Goal: Task Accomplishment & Management: Use online tool/utility

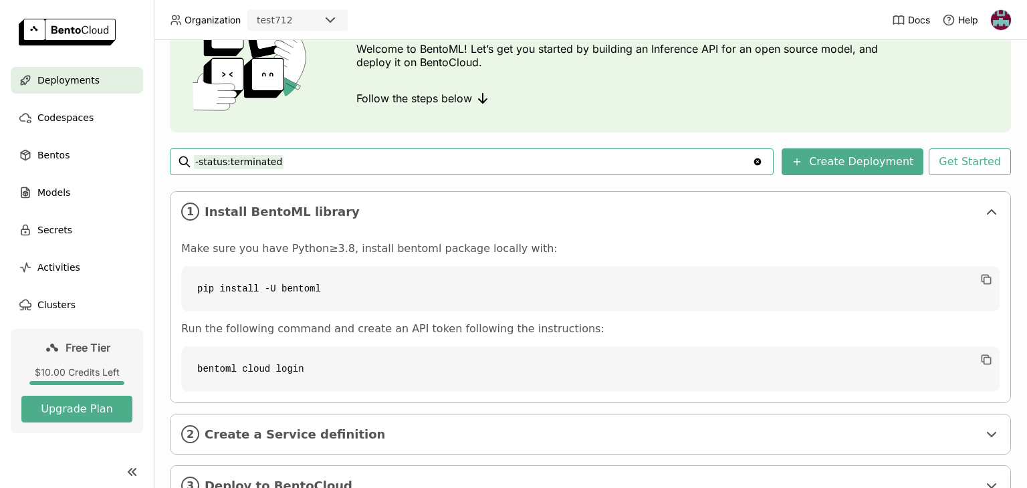
scroll to position [72, 0]
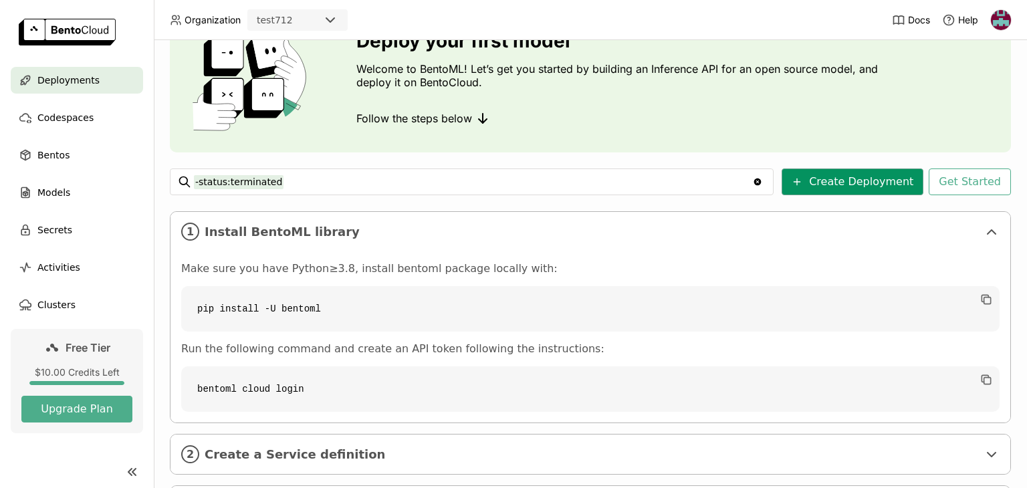
click at [830, 184] on button "Create Deployment" at bounding box center [853, 182] width 142 height 27
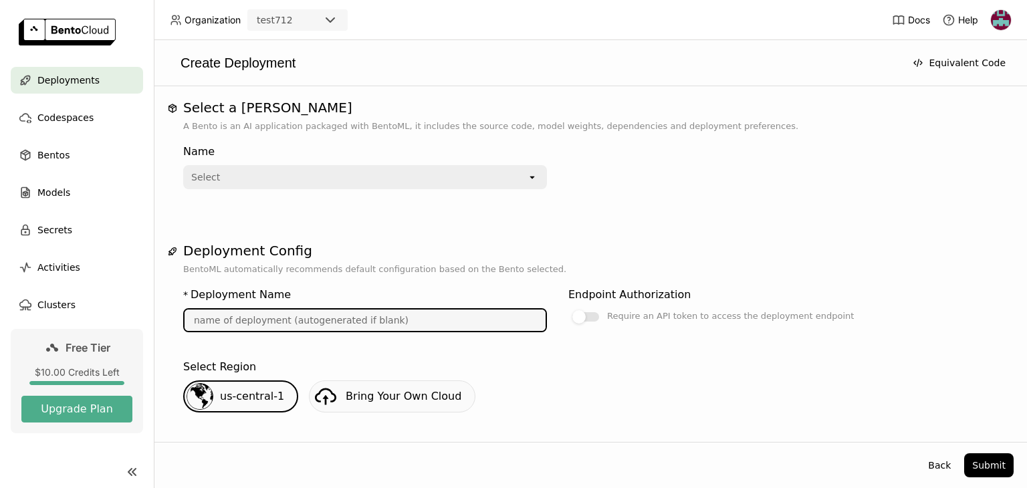
click at [360, 314] on input "text" at bounding box center [365, 320] width 361 height 21
click at [383, 170] on div "Select" at bounding box center [356, 177] width 342 height 21
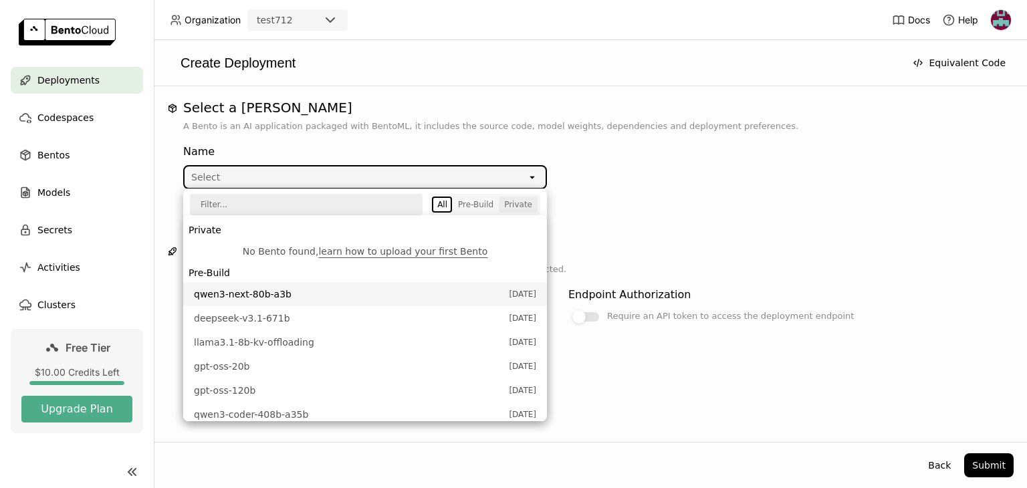
click at [514, 201] on div "Private" at bounding box center [518, 204] width 28 height 11
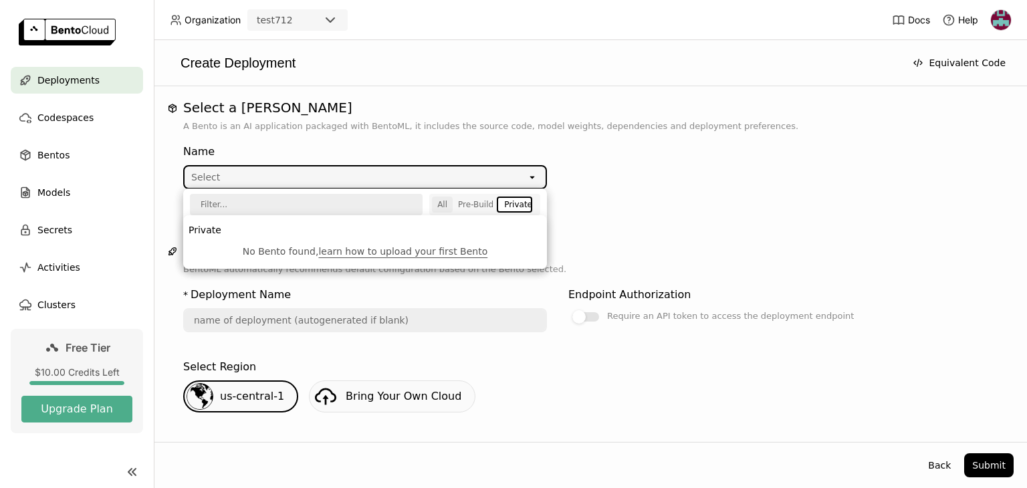
click at [447, 201] on div "All" at bounding box center [442, 204] width 10 height 11
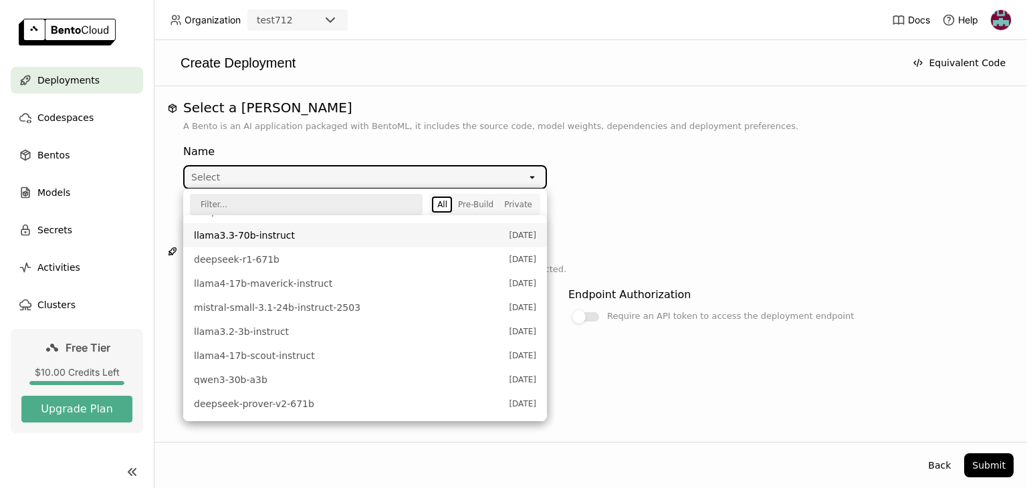
scroll to position [540, 0]
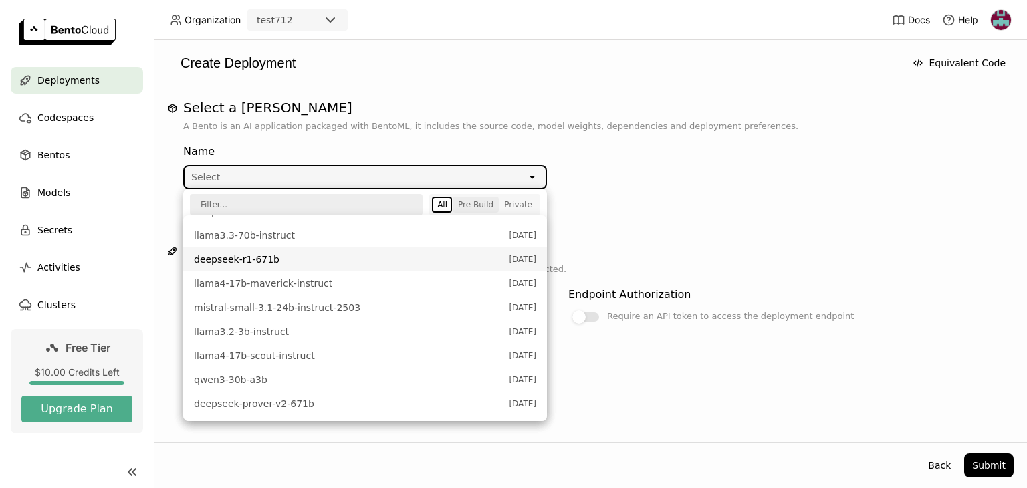
click at [482, 204] on div "Pre-Build" at bounding box center [475, 204] width 35 height 11
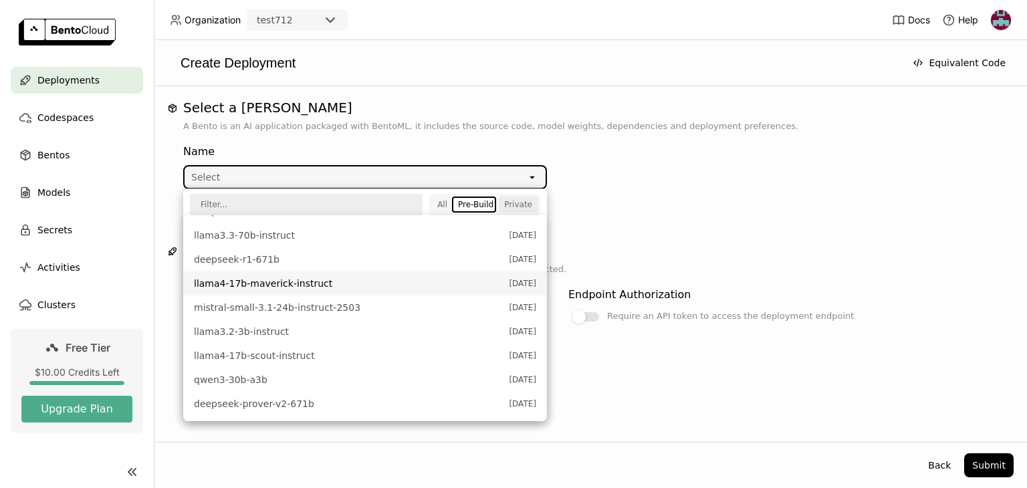
click at [515, 207] on div "Private" at bounding box center [518, 204] width 28 height 11
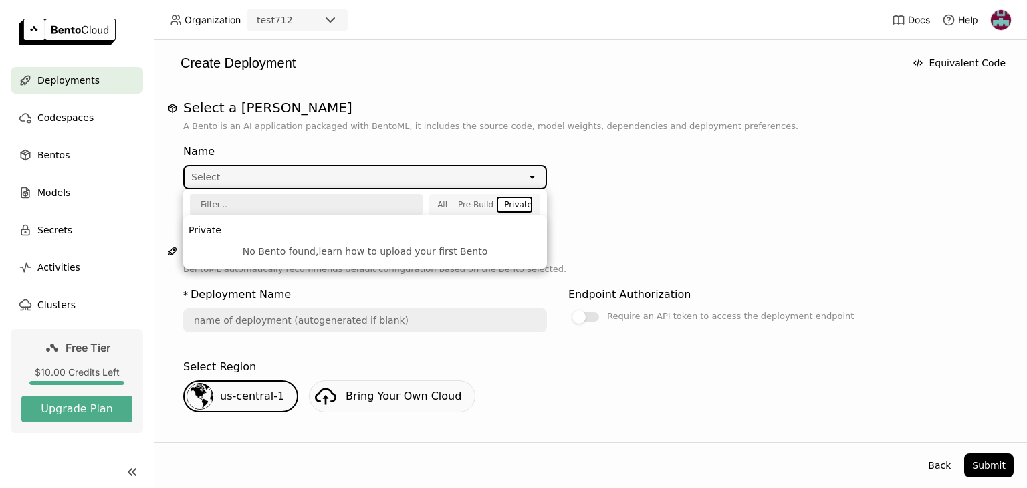
click at [431, 252] on link "learn how to upload your first Bento" at bounding box center [402, 251] width 169 height 11
click at [426, 88] on div "Select a Bento A Bento is an AI application packaged with BentoML, it includes …" at bounding box center [590, 264] width 873 height 356
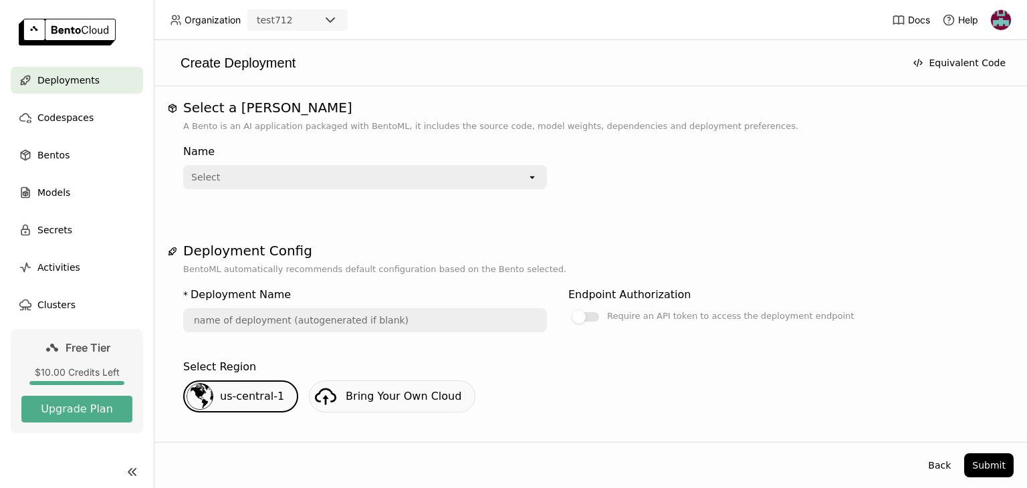
click at [76, 369] on div "$10.00 Credits Left" at bounding box center [76, 372] width 111 height 12
